Goal: Task Accomplishment & Management: Use online tool/utility

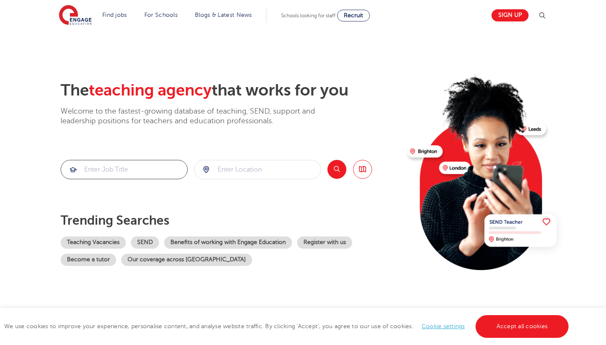
click at [142, 169] on input "search" at bounding box center [124, 169] width 126 height 19
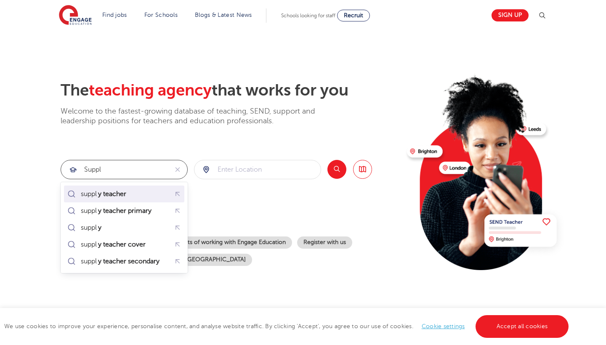
click at [122, 194] on mark "y teacher" at bounding box center [112, 194] width 31 height 10
type input "supply teacher"
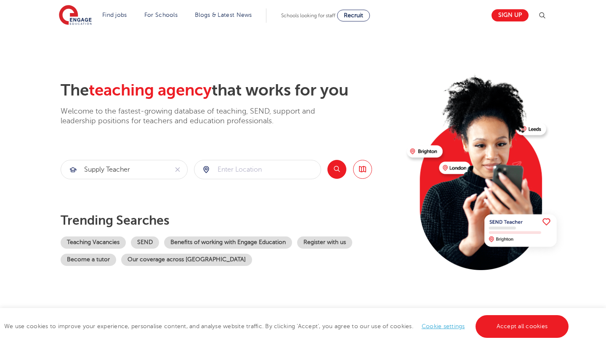
click at [237, 159] on div "The teaching agency that works for you Welcome to the fastest-growing database …" at bounding box center [231, 183] width 340 height 204
click at [232, 169] on input "search" at bounding box center [258, 169] width 126 height 19
type input "Chesham"
click at [337, 171] on button "Search" at bounding box center [337, 169] width 19 height 19
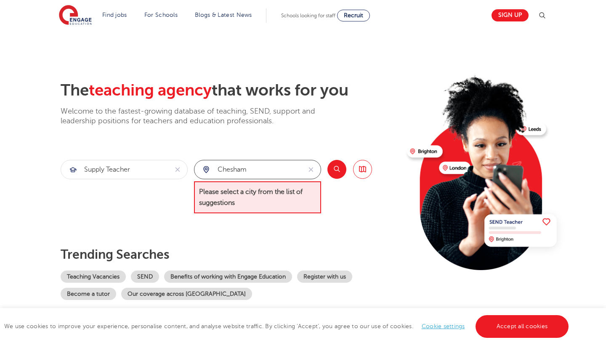
click at [237, 171] on input "Chesham" at bounding box center [248, 169] width 107 height 19
type input "h"
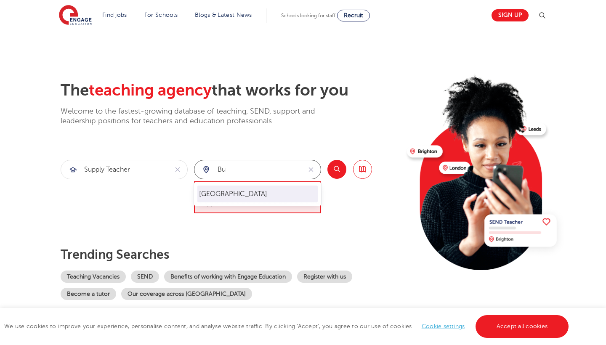
click at [219, 201] on li "[GEOGRAPHIC_DATA]" at bounding box center [258, 194] width 120 height 17
type input "[GEOGRAPHIC_DATA]"
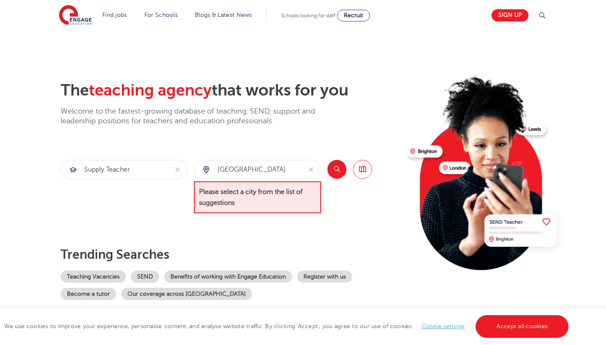
click at [338, 169] on button "Search" at bounding box center [337, 169] width 19 height 19
